Goal: Information Seeking & Learning: Check status

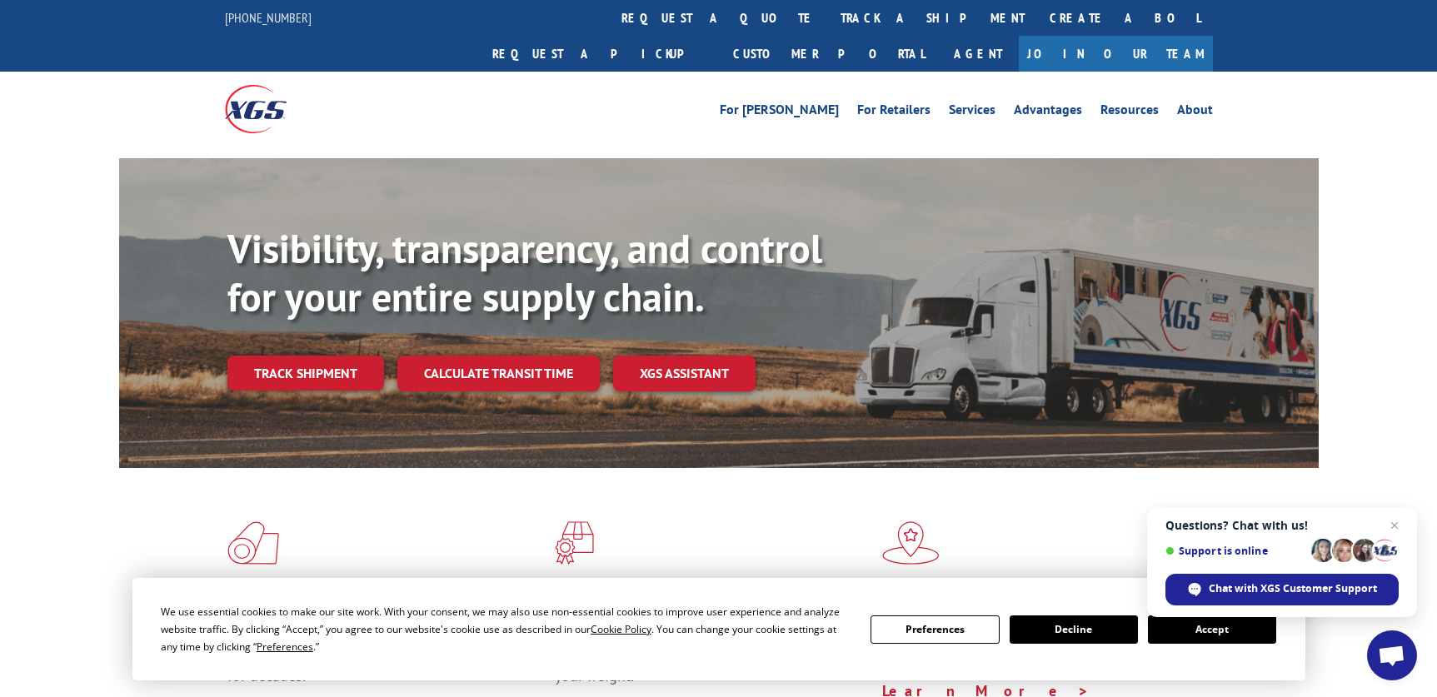
click at [326, 356] on link "Track shipment" at bounding box center [305, 373] width 157 height 35
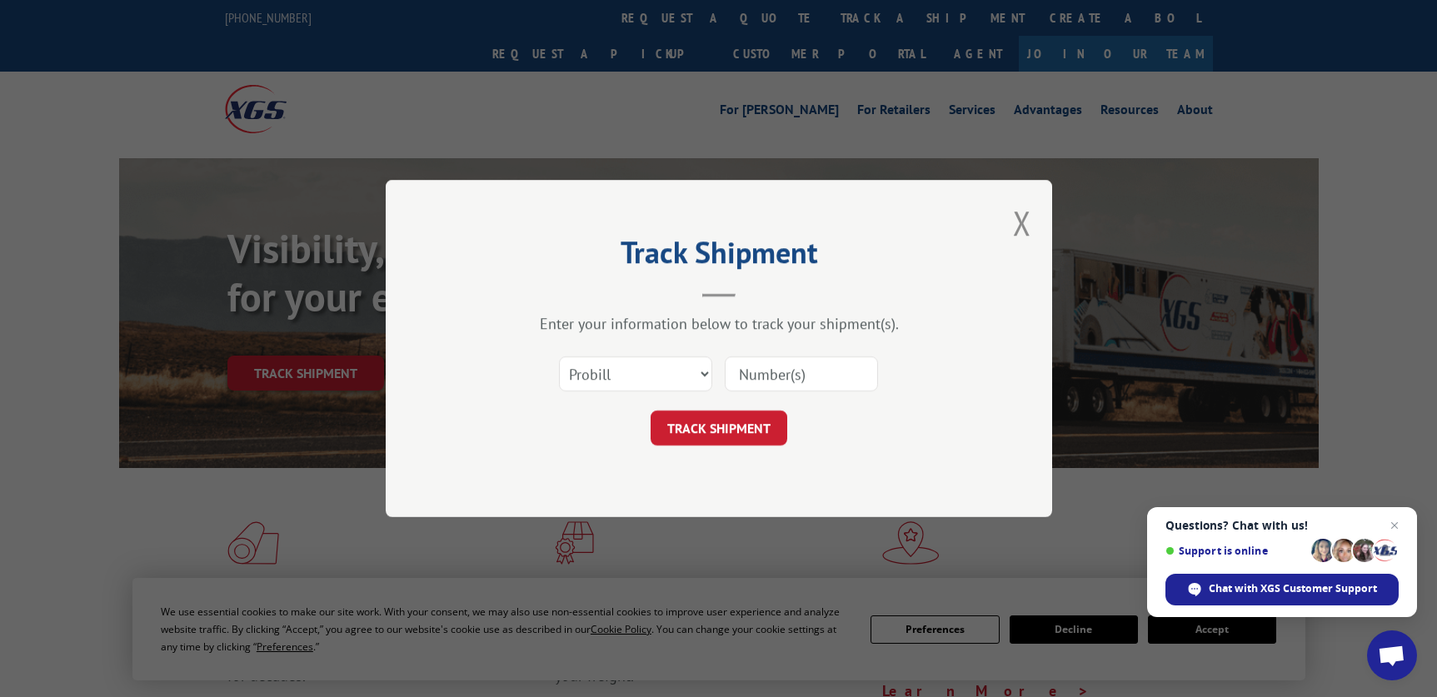
click at [792, 375] on input at bounding box center [801, 374] width 153 height 35
paste input "17664615"
type input "17664615"
click at [741, 420] on button "TRACK SHIPMENT" at bounding box center [719, 428] width 137 height 35
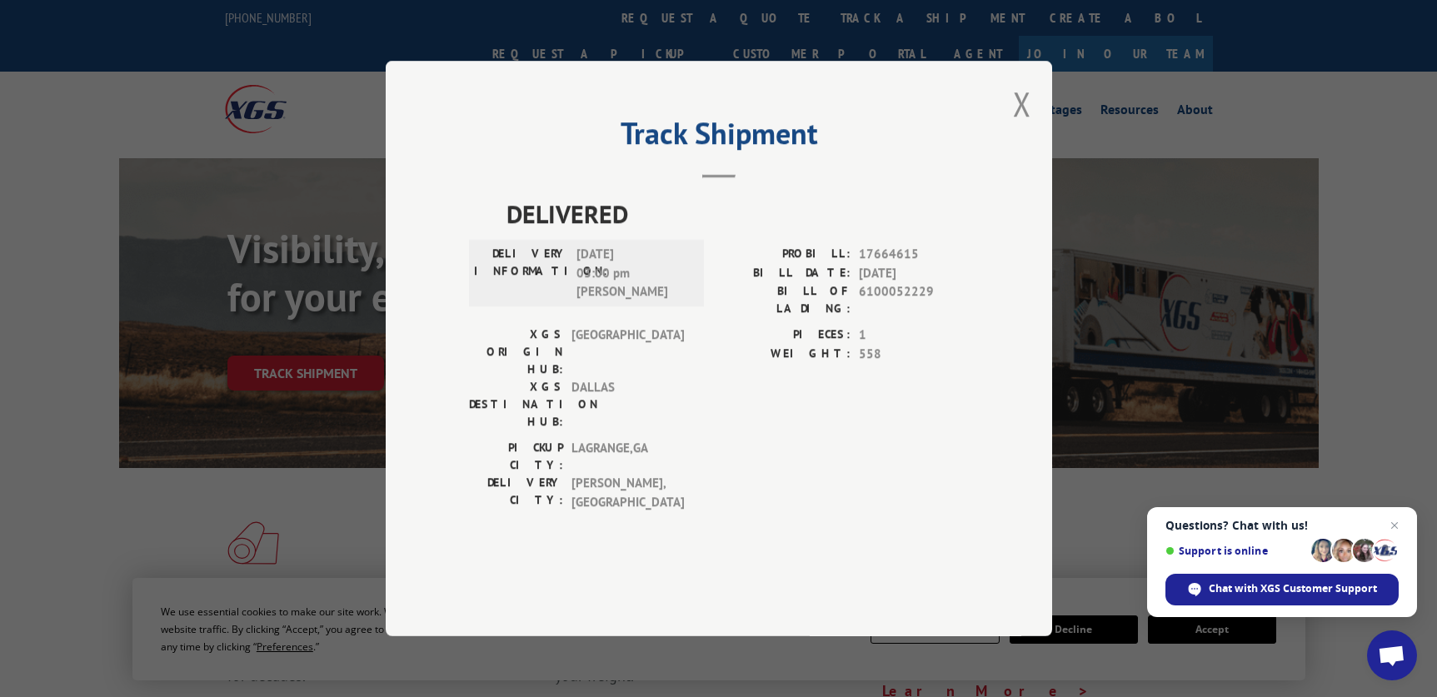
drag, startPoint x: 1013, startPoint y: 147, endPoint x: 78, endPoint y: 40, distance: 941.0
click at [1013, 126] on button "Close modal" at bounding box center [1022, 104] width 18 height 44
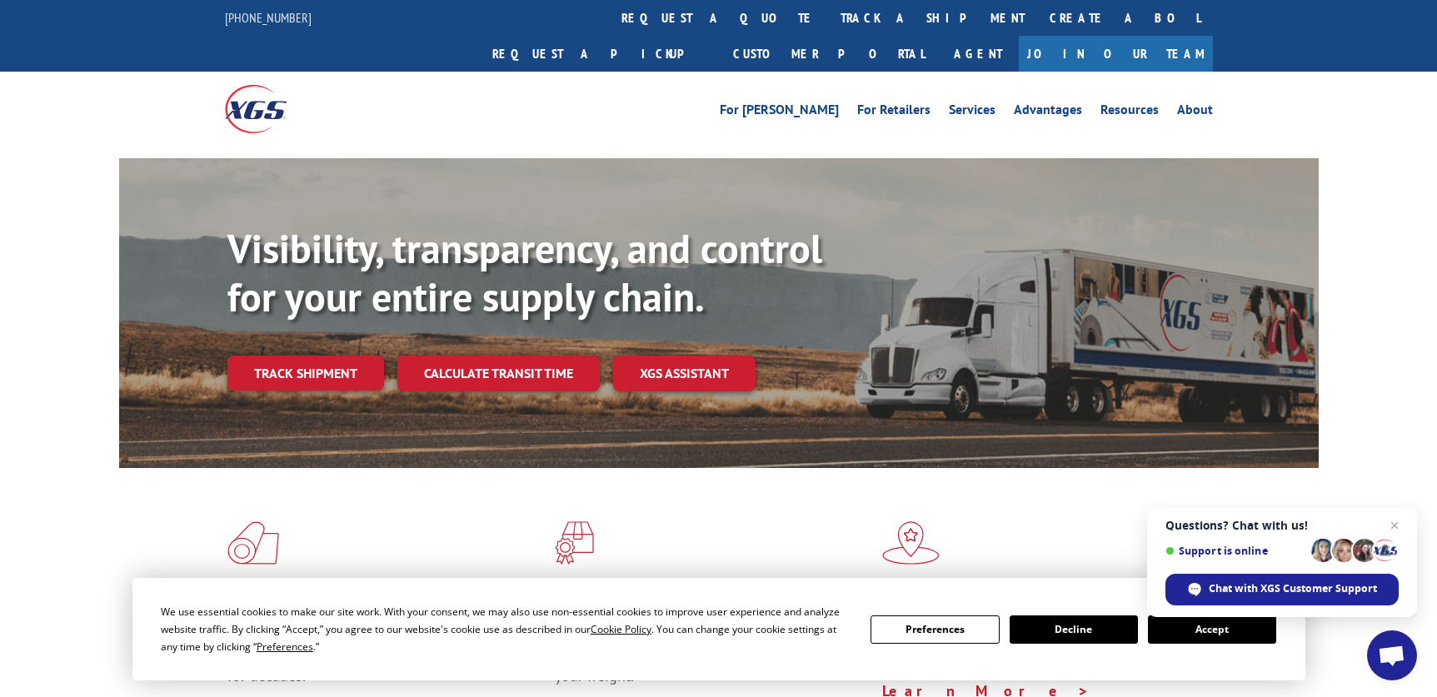
drag, startPoint x: 277, startPoint y: 343, endPoint x: 265, endPoint y: 337, distance: 13.8
click at [277, 356] on link "Track shipment" at bounding box center [305, 373] width 157 height 35
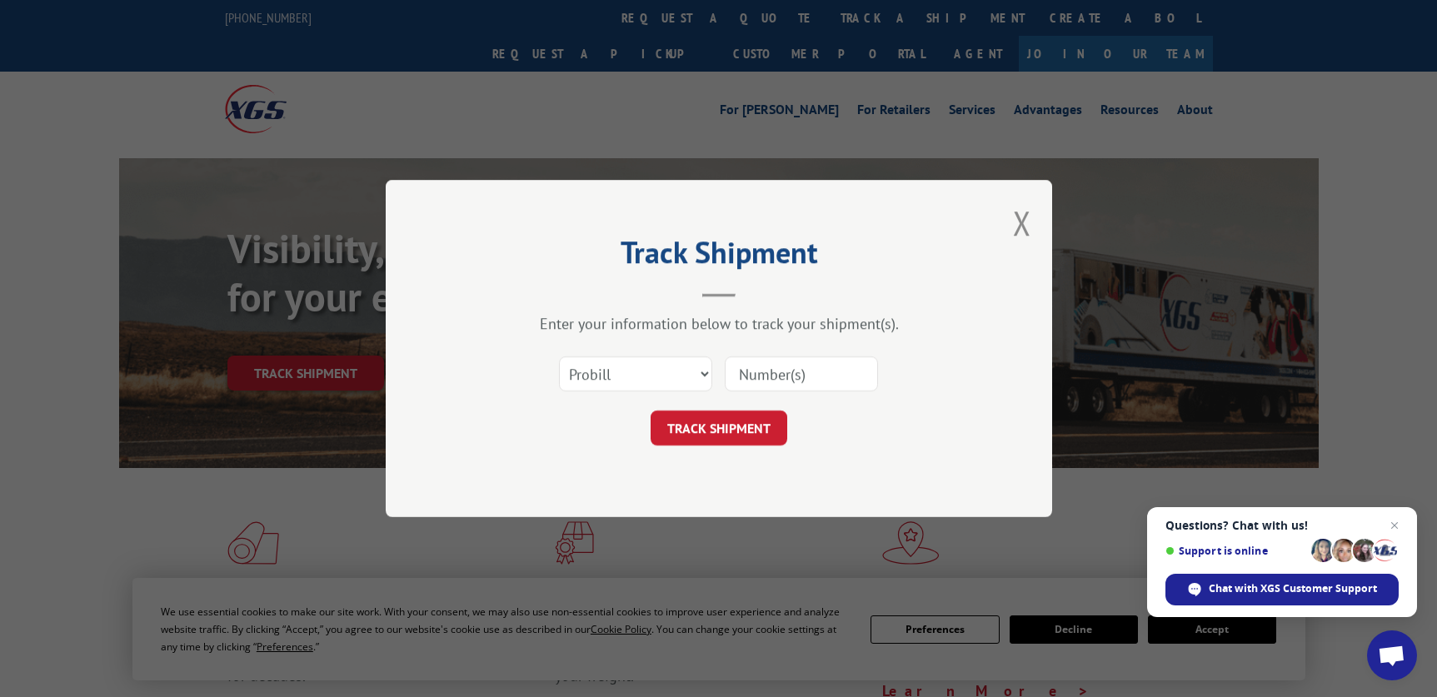
click at [772, 371] on input at bounding box center [801, 374] width 153 height 35
paste input "17664656"
type input "17664656"
click at [731, 431] on button "TRACK SHIPMENT" at bounding box center [719, 428] width 137 height 35
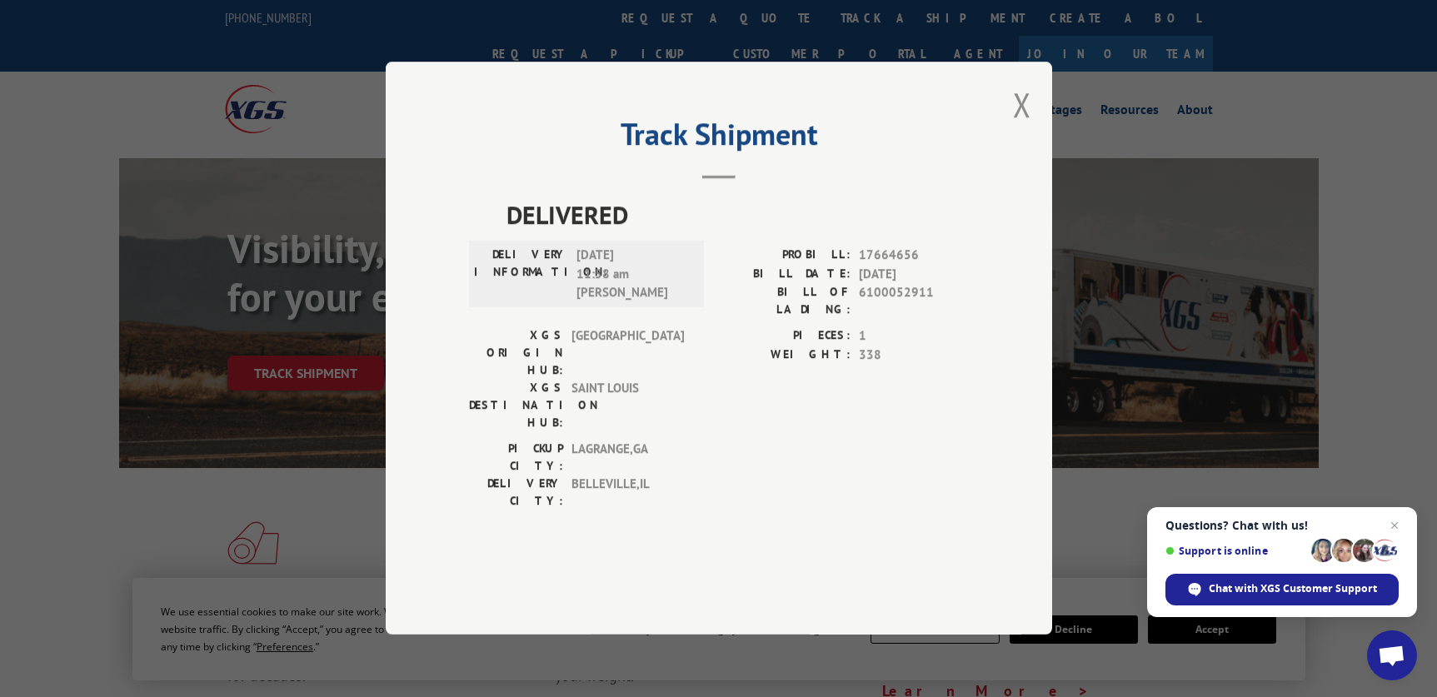
drag, startPoint x: 1017, startPoint y: 157, endPoint x: 965, endPoint y: 137, distance: 55.1
click at [1017, 127] on button "Close modal" at bounding box center [1022, 104] width 18 height 44
